Goal: Complete application form

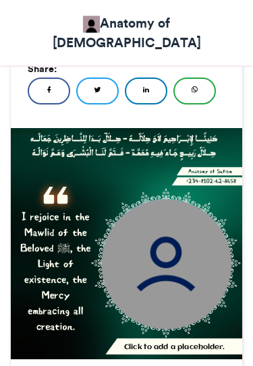
scroll to position [552, 0]
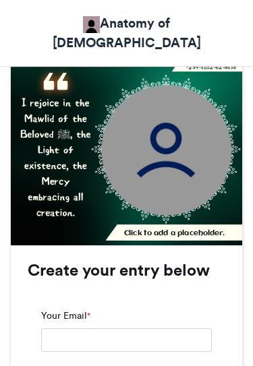
click at [200, 148] on img at bounding box center [124, 128] width 239 height 239
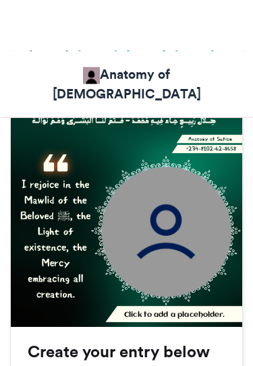
click at [175, 142] on img at bounding box center [166, 180] width 129 height 129
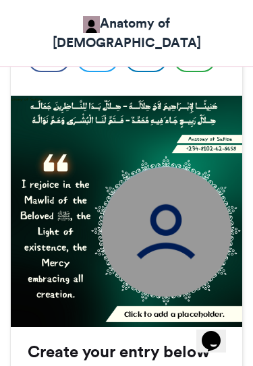
click at [191, 167] on img at bounding box center [166, 231] width 129 height 129
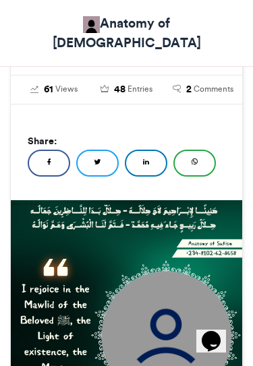
scroll to position [365, 0]
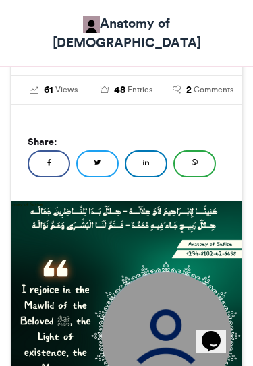
click at [171, 272] on img at bounding box center [166, 336] width 129 height 129
click at [183, 272] on img at bounding box center [166, 336] width 129 height 129
click at [188, 196] on img at bounding box center [124, 315] width 239 height 239
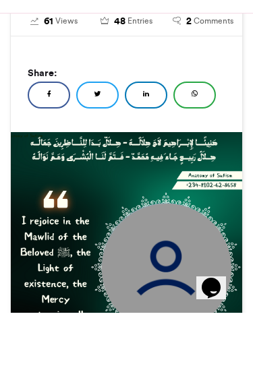
scroll to position [434, 0]
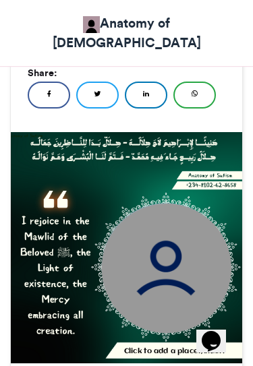
click at [200, 265] on img at bounding box center [124, 246] width 239 height 239
click at [150, 266] on img at bounding box center [124, 246] width 239 height 239
click at [164, 252] on img at bounding box center [124, 246] width 239 height 239
click at [193, 203] on img at bounding box center [166, 267] width 129 height 129
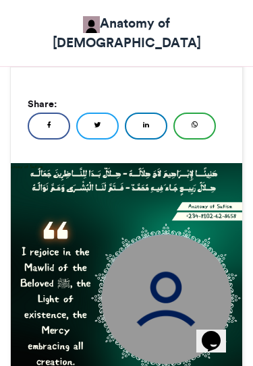
scroll to position [395, 0]
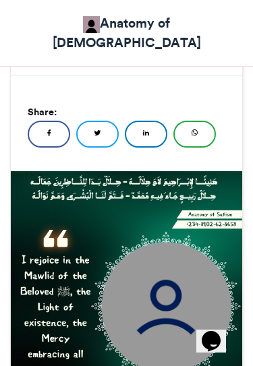
click at [174, 291] on img at bounding box center [124, 286] width 239 height 239
click at [173, 242] on img at bounding box center [166, 306] width 129 height 129
click at [182, 242] on img at bounding box center [166, 306] width 129 height 129
click at [192, 242] on img at bounding box center [166, 306] width 129 height 129
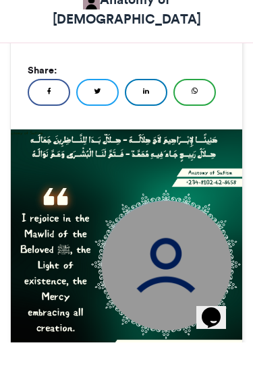
click at [189, 248] on img at bounding box center [124, 267] width 239 height 239
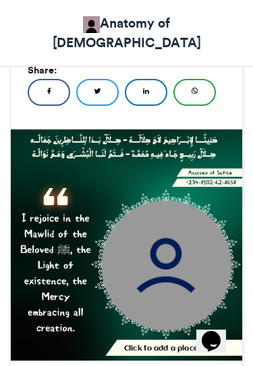
click at [204, 262] on img at bounding box center [124, 244] width 239 height 239
click at [205, 263] on img at bounding box center [124, 244] width 239 height 239
click at [136, 263] on img at bounding box center [124, 244] width 239 height 239
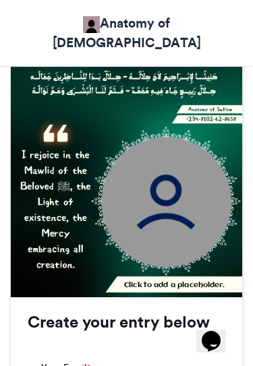
scroll to position [559, 0]
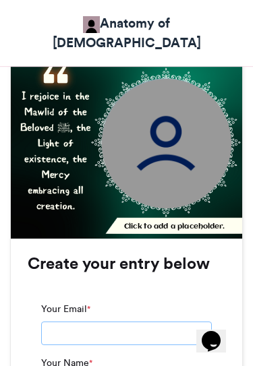
click at [147, 322] on input "Your Email *" at bounding box center [126, 334] width 171 height 24
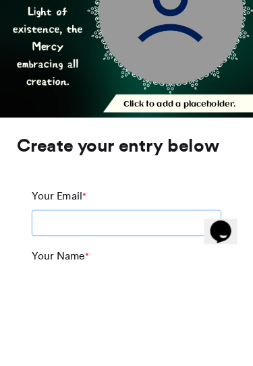
click at [86, 322] on input "Your Email *" at bounding box center [126, 334] width 171 height 24
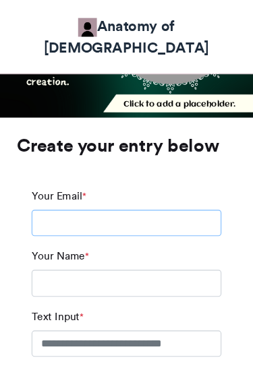
click at [67, 189] on input "Your Email *" at bounding box center [126, 201] width 171 height 24
paste input "**********"
type input "**********"
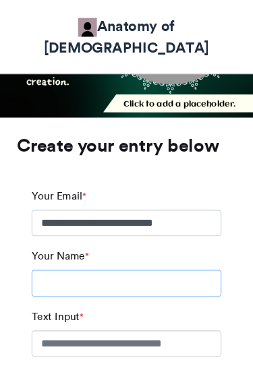
click at [111, 243] on input "Your Name *" at bounding box center [126, 255] width 171 height 24
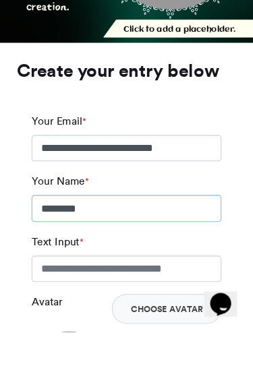
type input "*******"
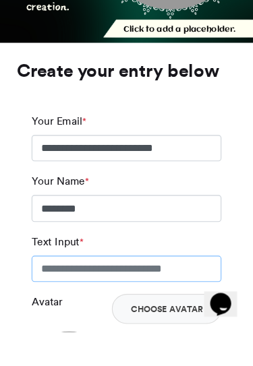
click at [153, 297] on input "Text Input *" at bounding box center [126, 309] width 171 height 24
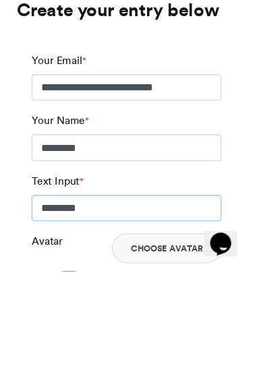
type input "*******"
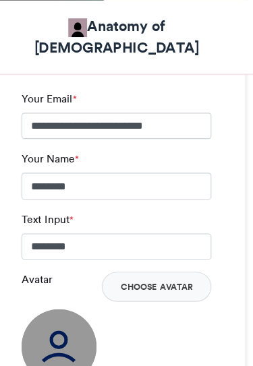
scroll to position [779, 0]
click at [159, 244] on button "Choose Avatar" at bounding box center [162, 257] width 98 height 27
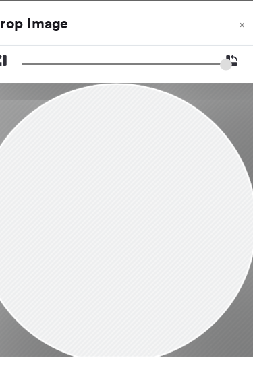
click at [129, 352] on button "Crop" at bounding box center [126, 343] width 230 height 27
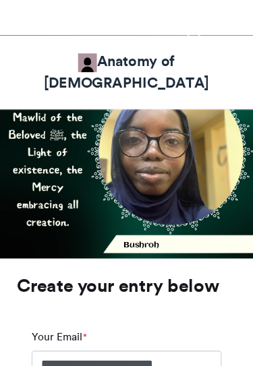
scroll to position [566, 0]
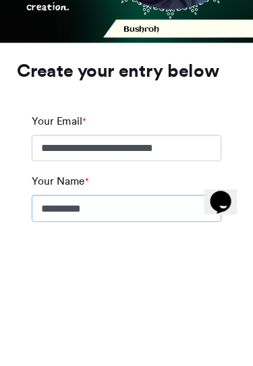
type input "*******"
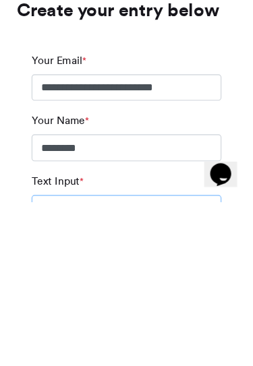
type input "**********"
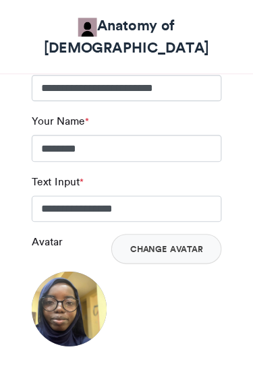
click at [148, 322] on div at bounding box center [126, 336] width 171 height 28
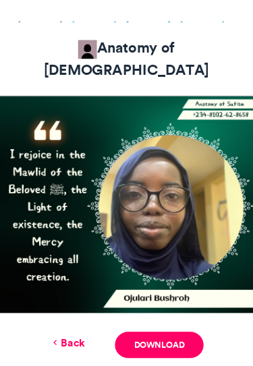
scroll to position [516, 0]
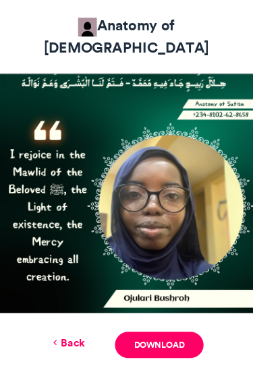
click at [154, 299] on link "Download" at bounding box center [155, 311] width 79 height 24
